Goal: Information Seeking & Learning: Learn about a topic

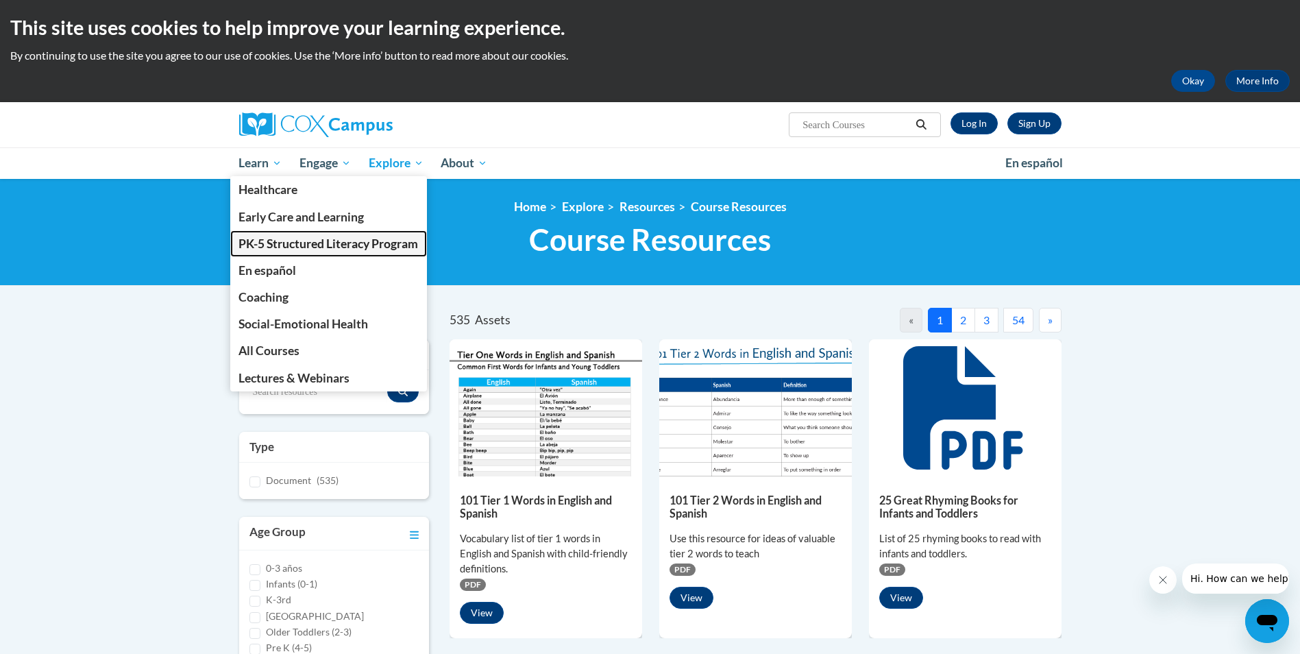
click at [305, 242] on span "PK-5 Structured Literacy Program" at bounding box center [328, 243] width 180 height 14
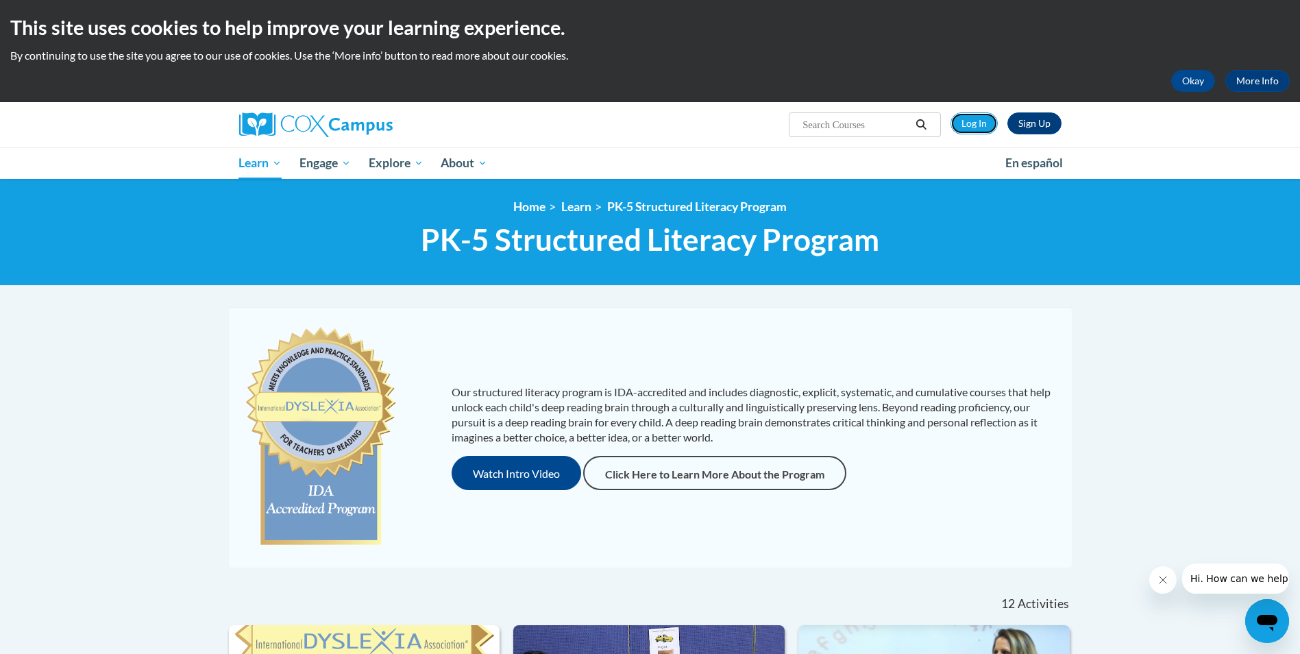
click at [964, 125] on link "Log In" at bounding box center [974, 123] width 47 height 22
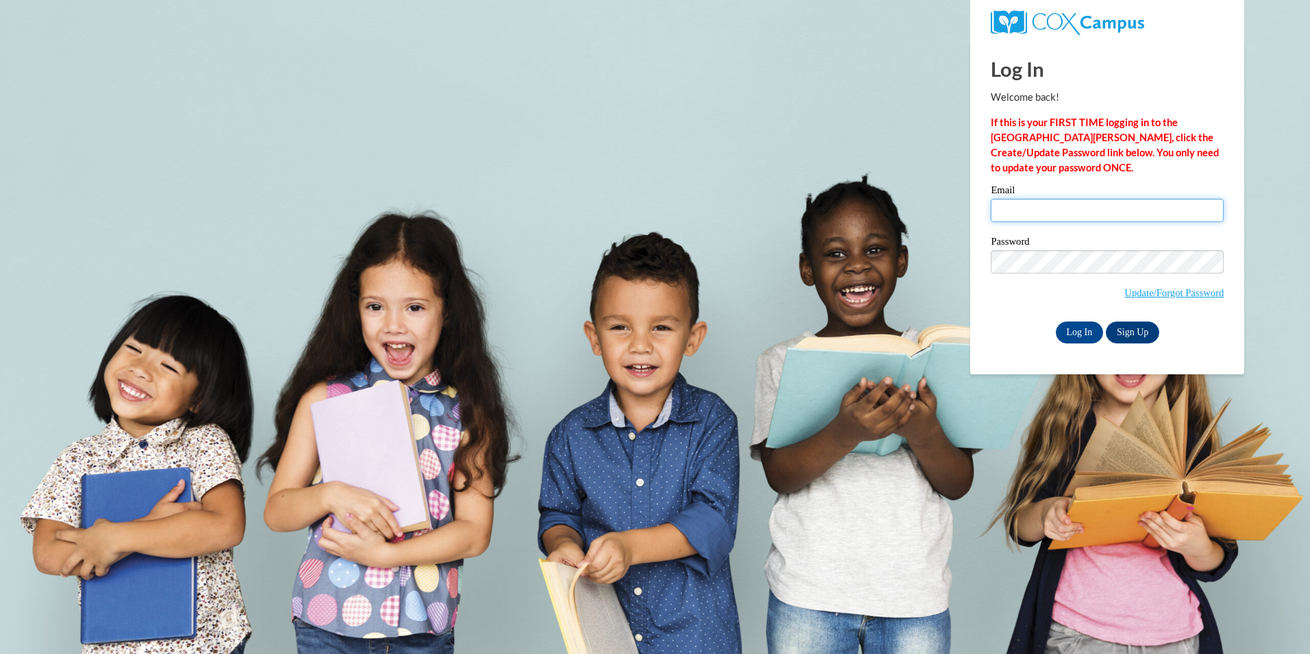
click at [1066, 210] on input "Email" at bounding box center [1107, 210] width 233 height 23
type input "d.mccracken@evaluate.co.nz"
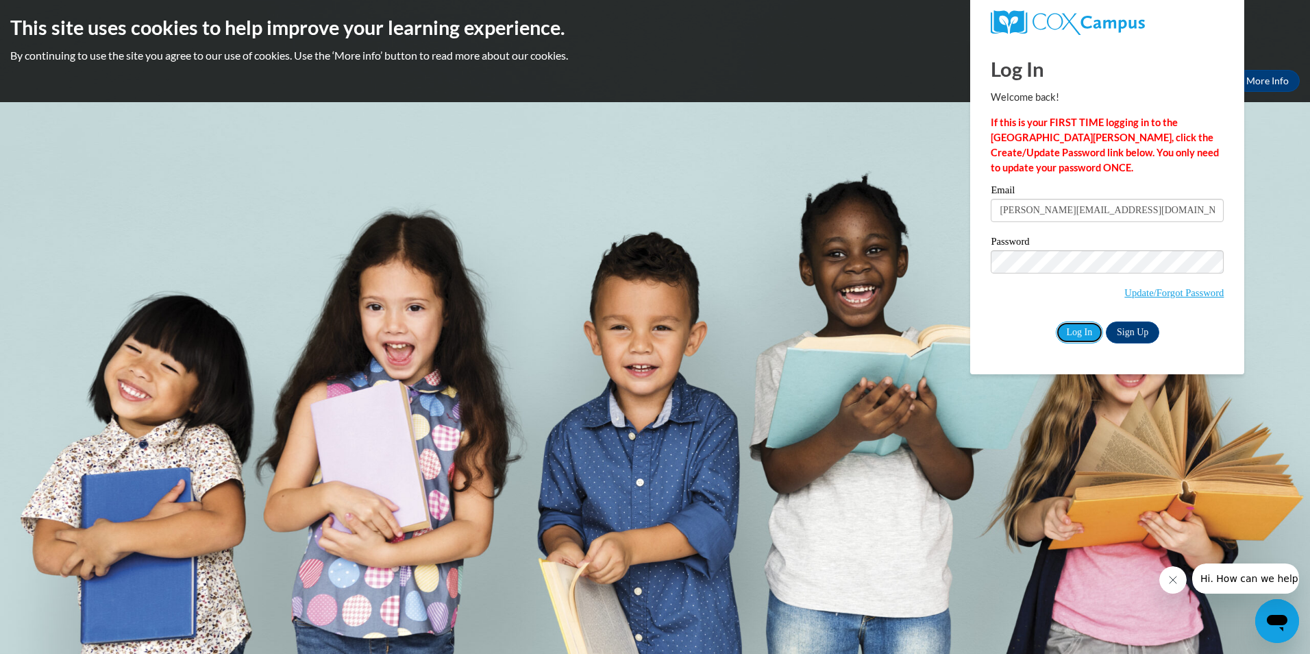
click at [1077, 328] on input "Log In" at bounding box center [1080, 332] width 48 height 22
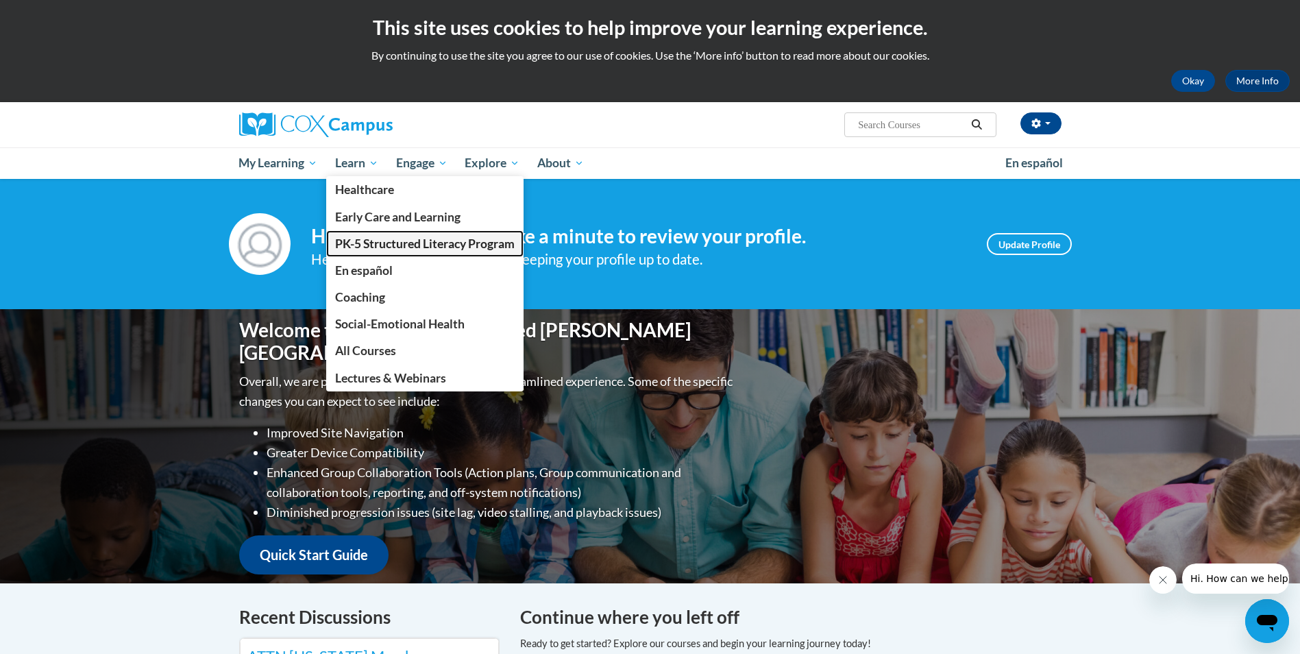
click at [371, 243] on span "PK-5 Structured Literacy Program" at bounding box center [425, 243] width 180 height 14
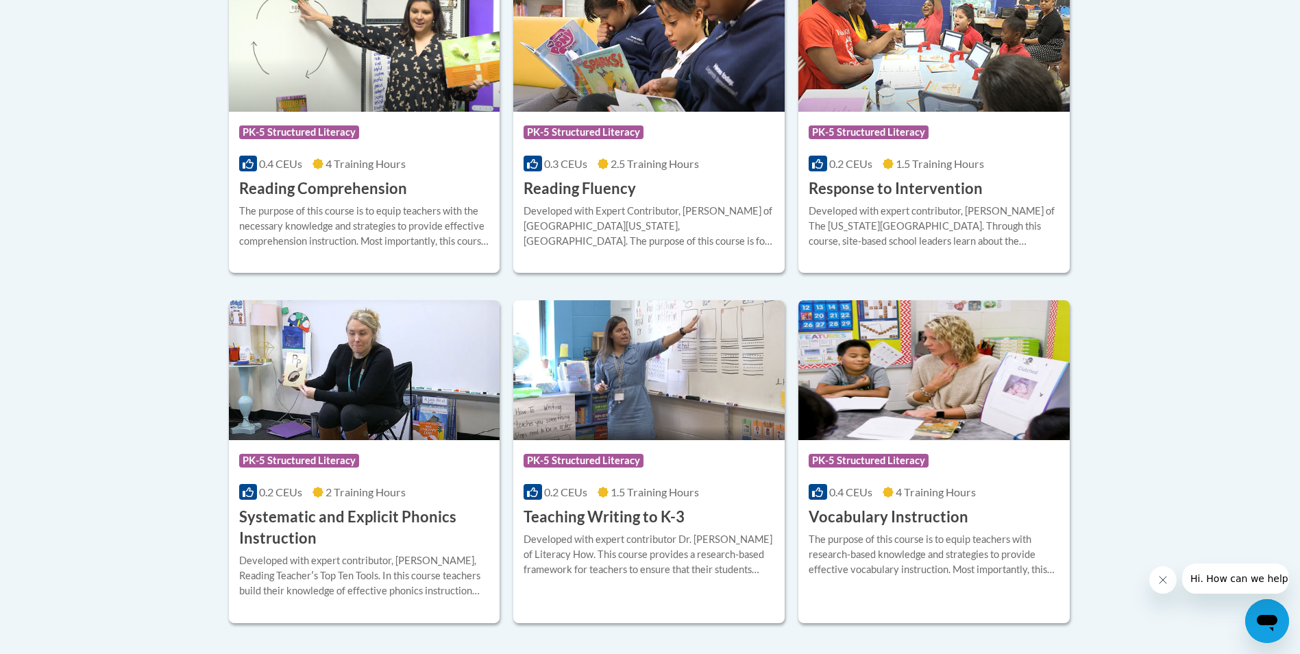
scroll to position [1371, 0]
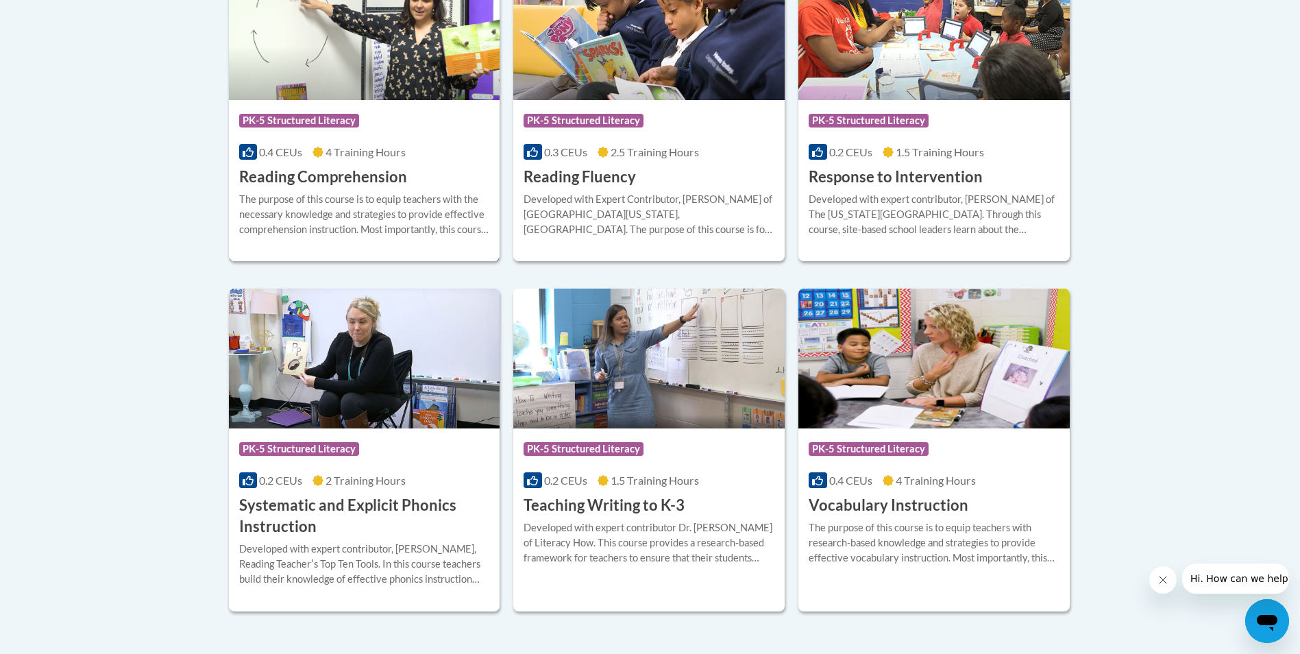
click at [362, 171] on h3 "Reading Comprehension" at bounding box center [323, 177] width 168 height 21
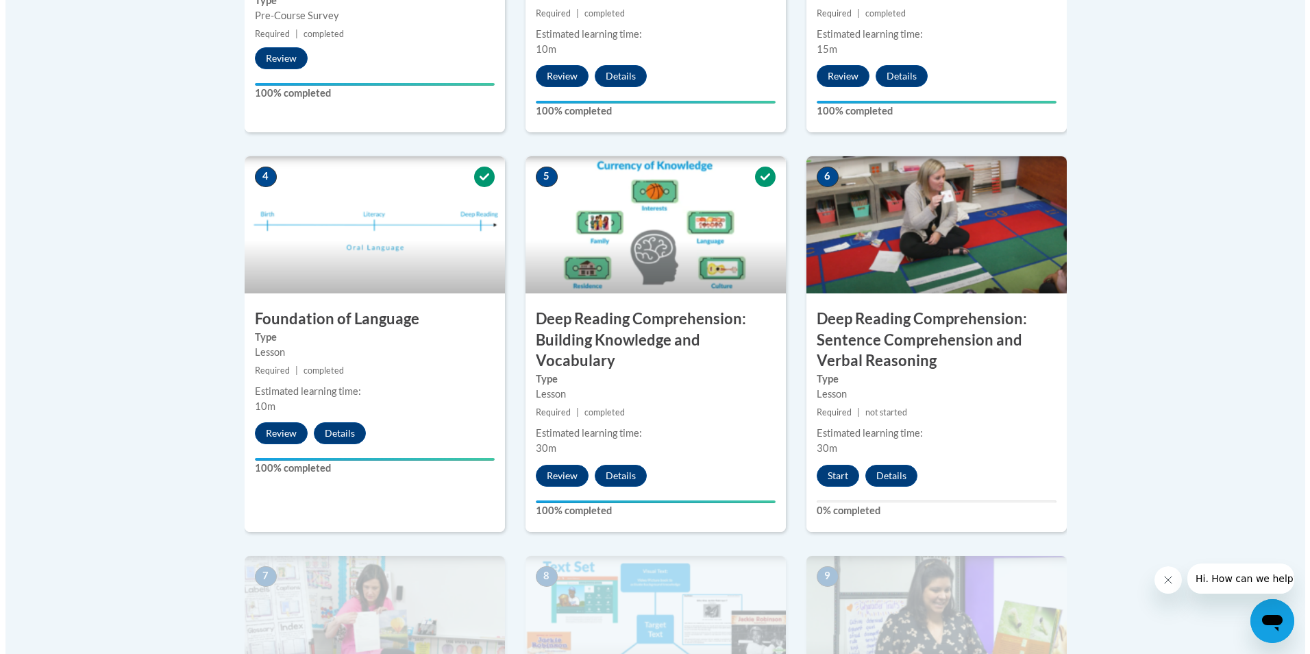
scroll to position [685, 0]
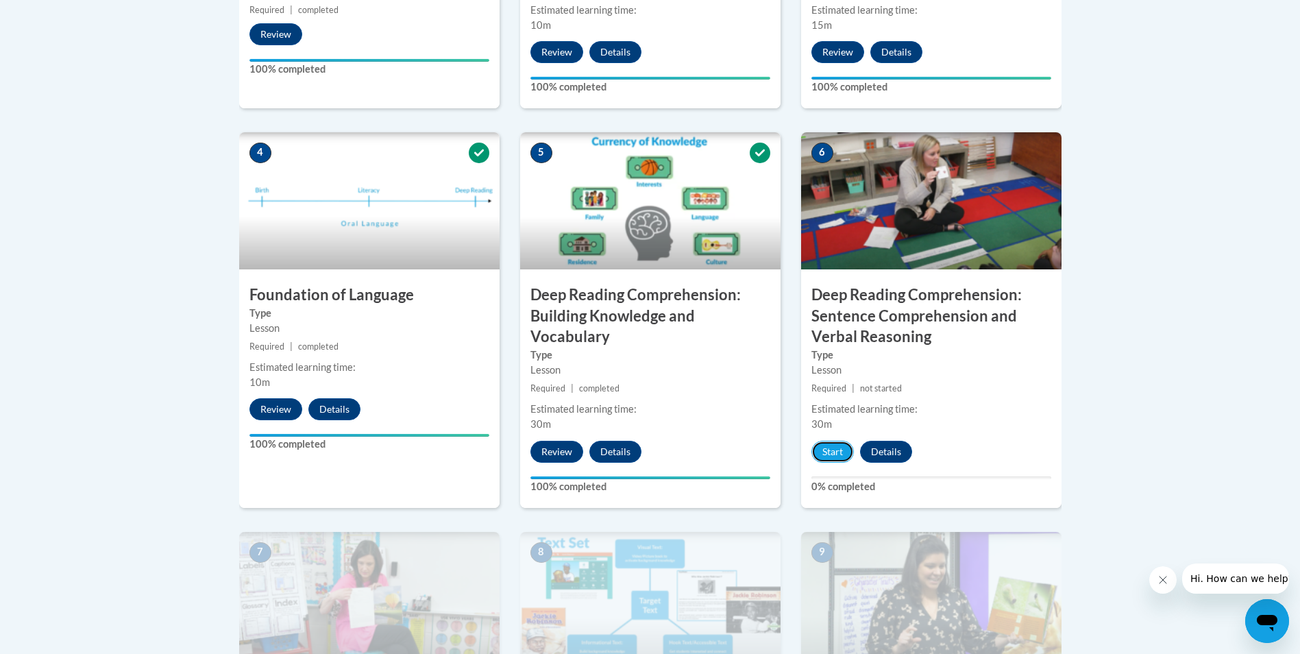
click at [830, 450] on button "Start" at bounding box center [832, 452] width 42 height 22
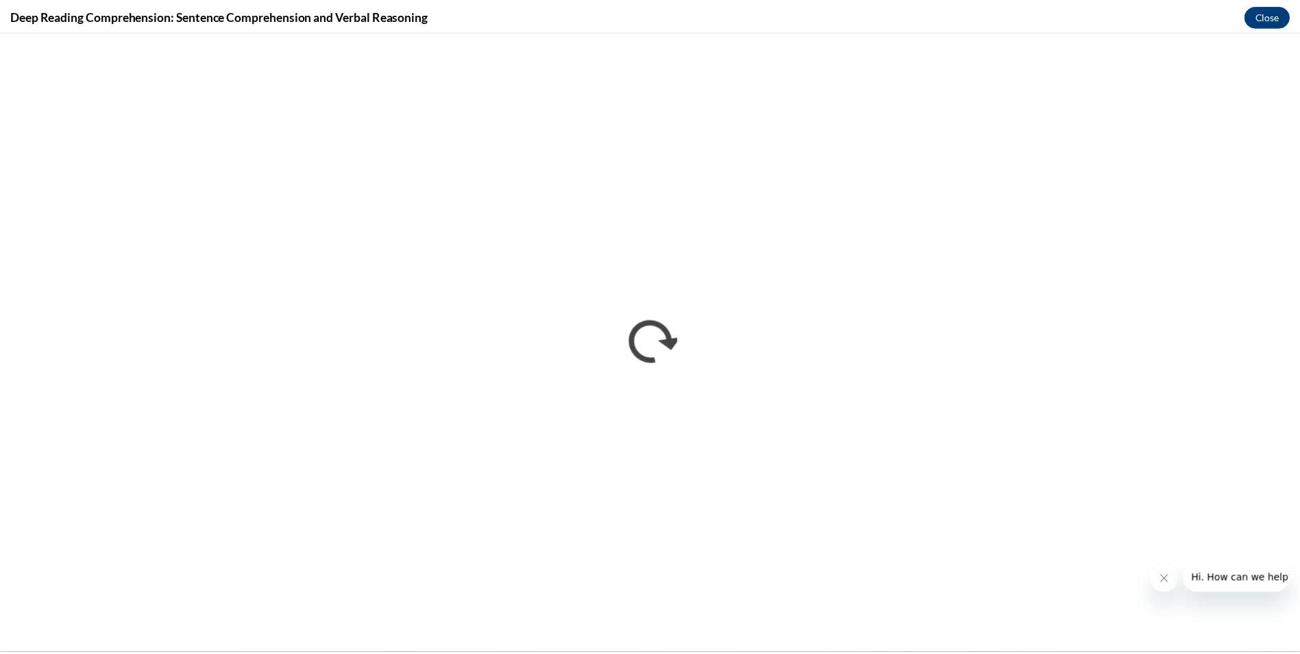
scroll to position [0, 0]
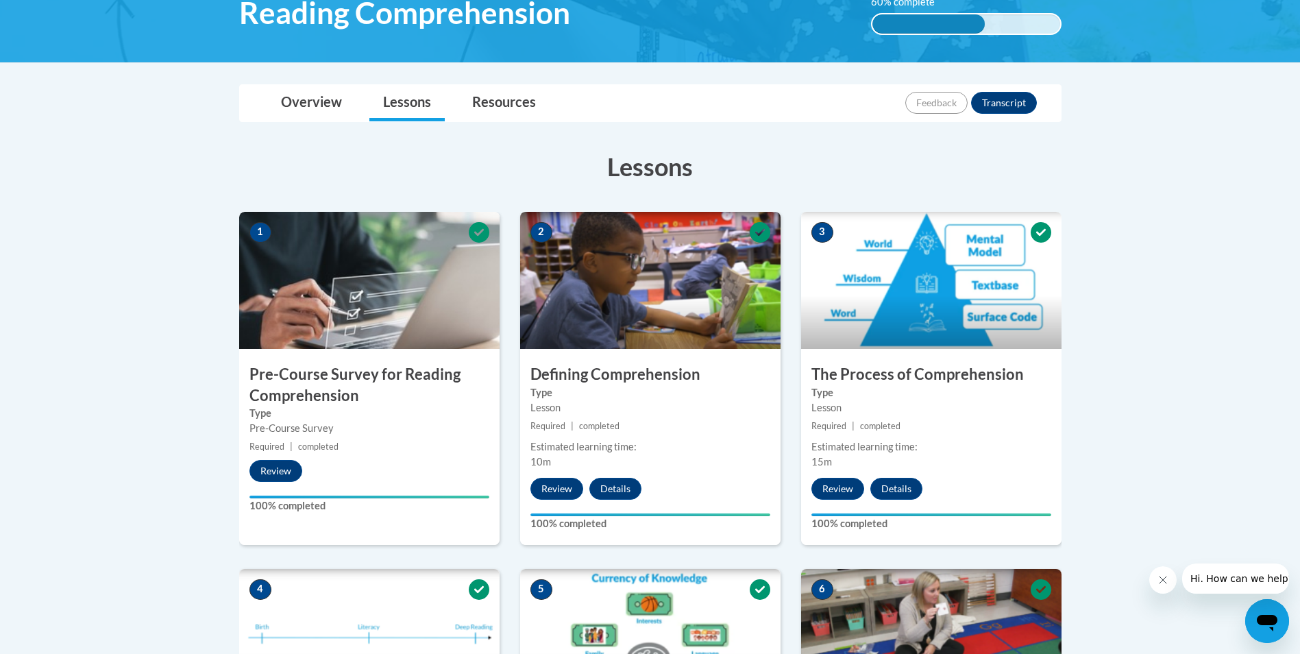
drag, startPoint x: 940, startPoint y: 295, endPoint x: 940, endPoint y: 308, distance: 13.0
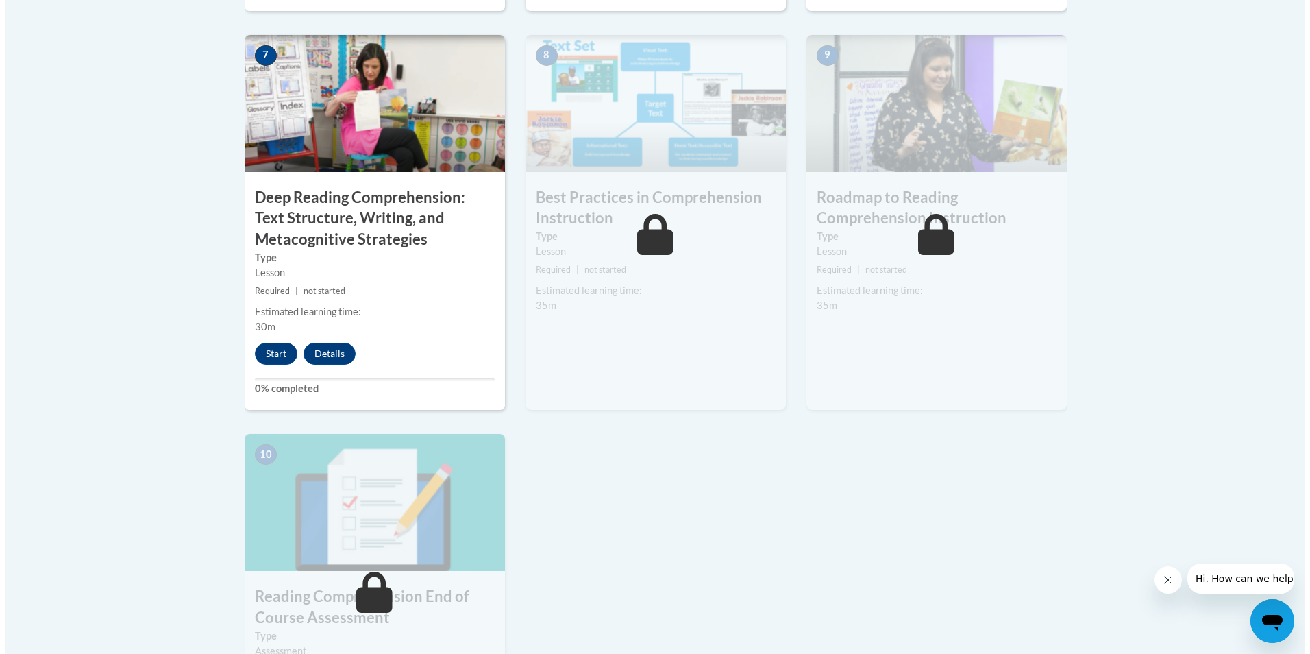
scroll to position [1208, 0]
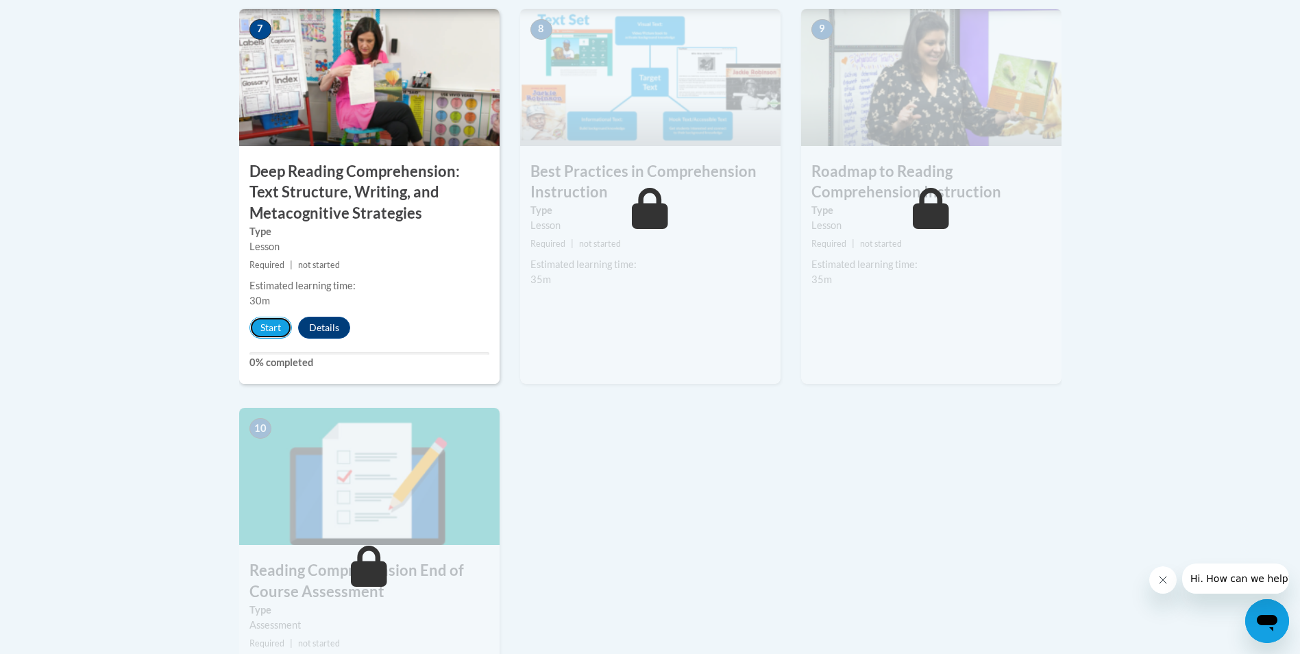
click at [280, 331] on button "Start" at bounding box center [270, 328] width 42 height 22
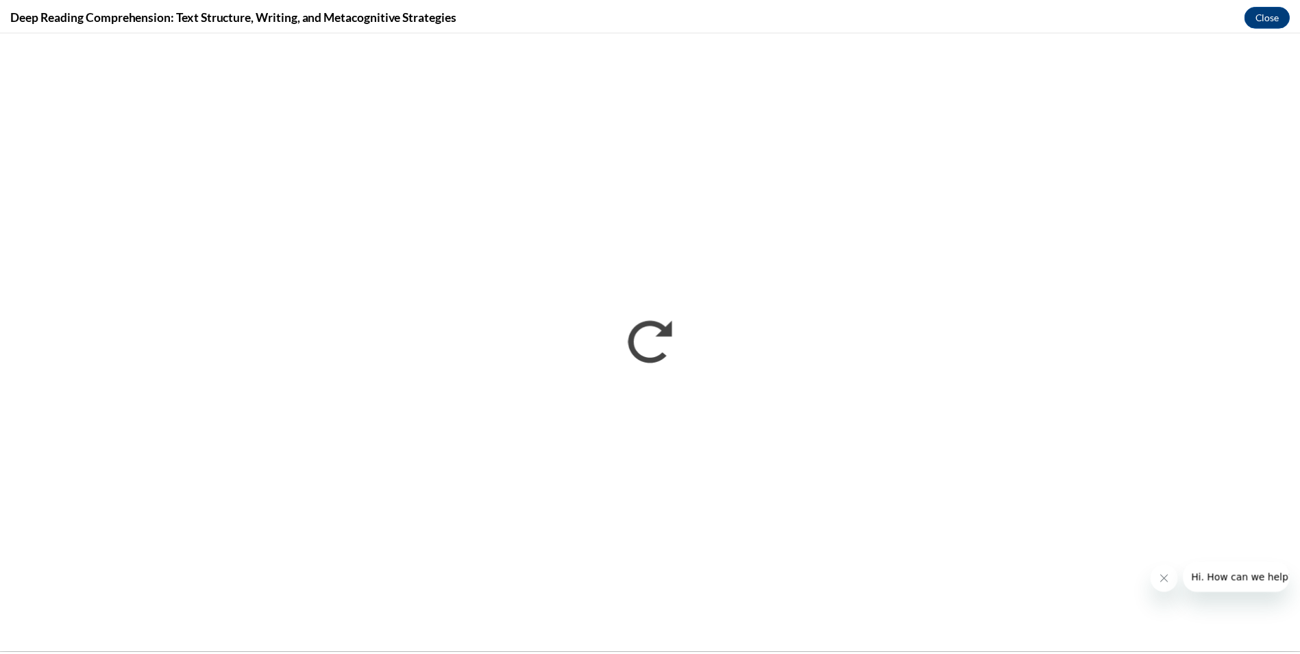
scroll to position [0, 0]
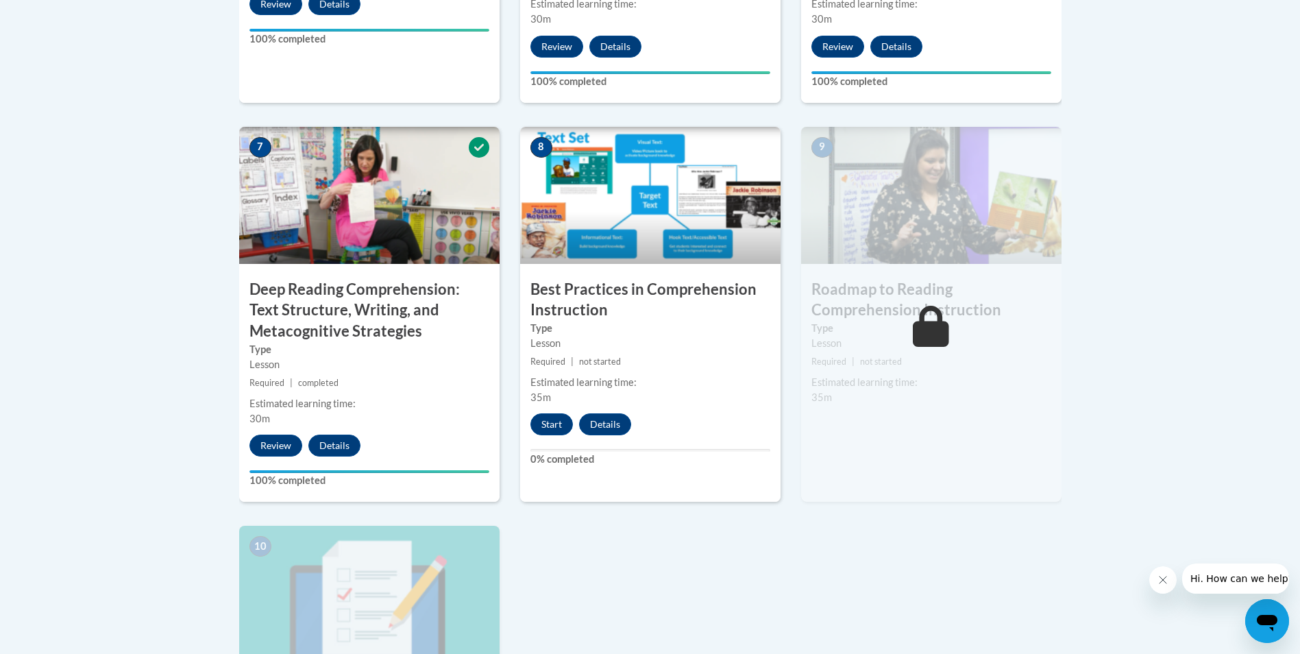
scroll to position [1097, 0]
